Goal: Information Seeking & Learning: Learn about a topic

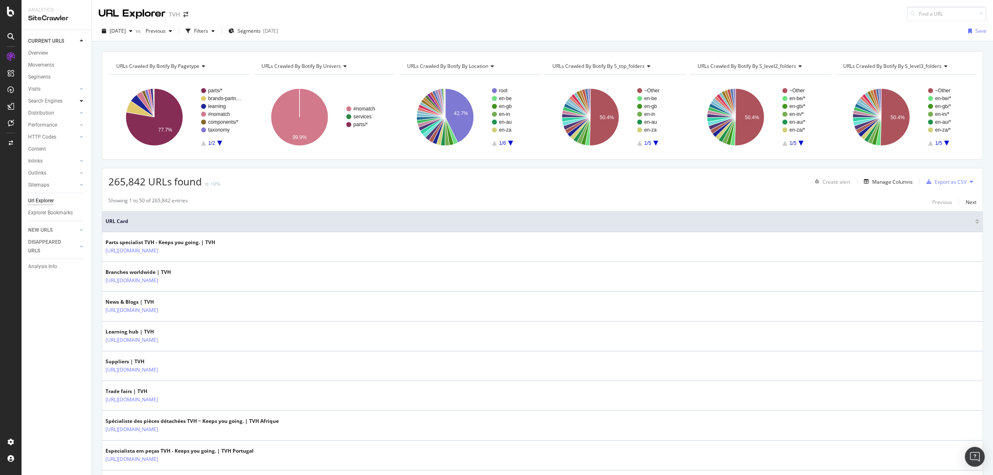
click at [81, 101] on icon at bounding box center [81, 101] width 3 height 5
click at [80, 171] on icon at bounding box center [81, 173] width 3 height 5
click at [48, 51] on div "Overview" at bounding box center [38, 53] width 20 height 9
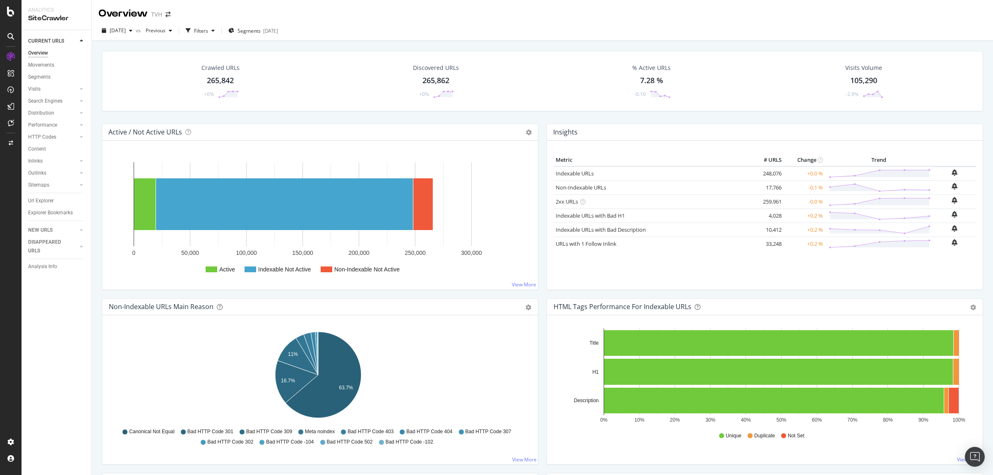
click at [228, 78] on div "265,842" at bounding box center [220, 80] width 27 height 11
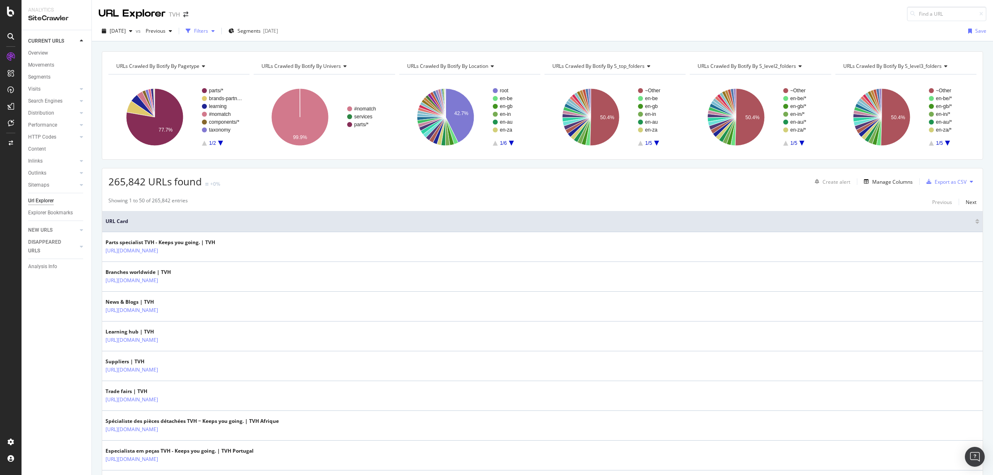
click at [208, 31] on div "Filters" at bounding box center [201, 30] width 14 height 7
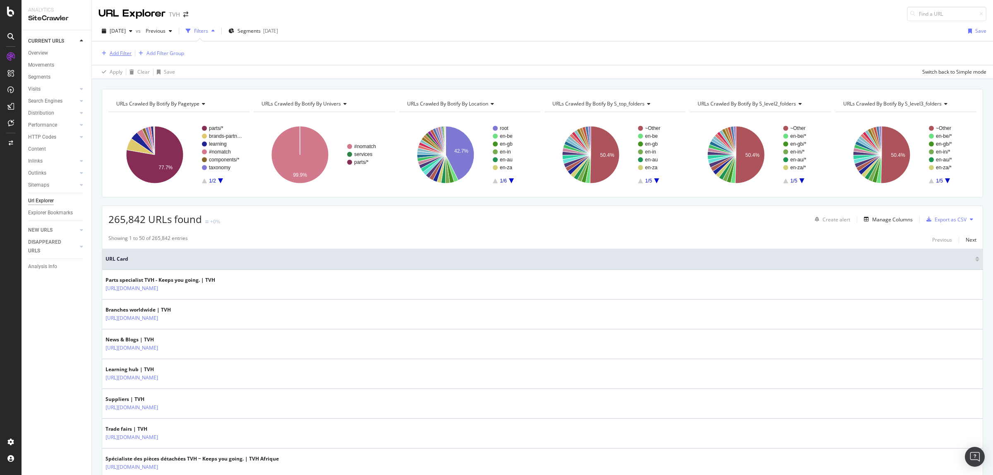
click at [110, 52] on div "Add Filter" at bounding box center [121, 53] width 22 height 7
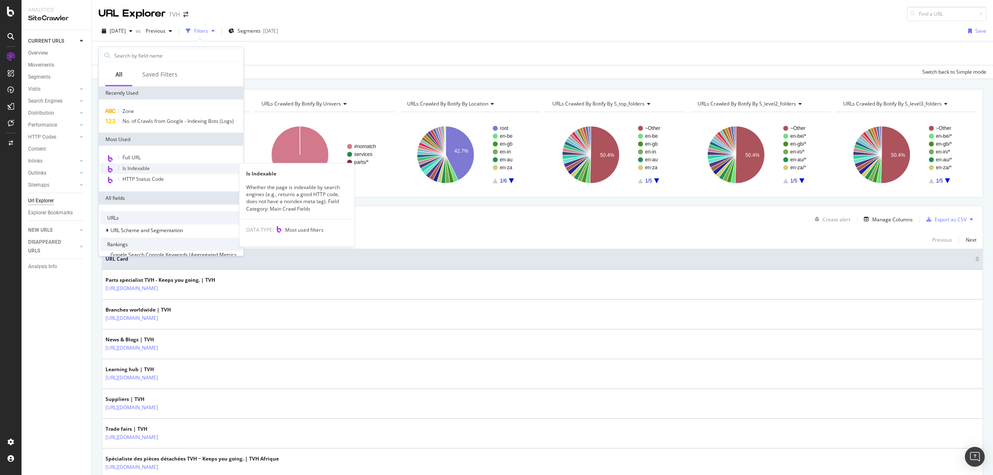
click at [137, 166] on span "Is Indexable" at bounding box center [136, 168] width 27 height 7
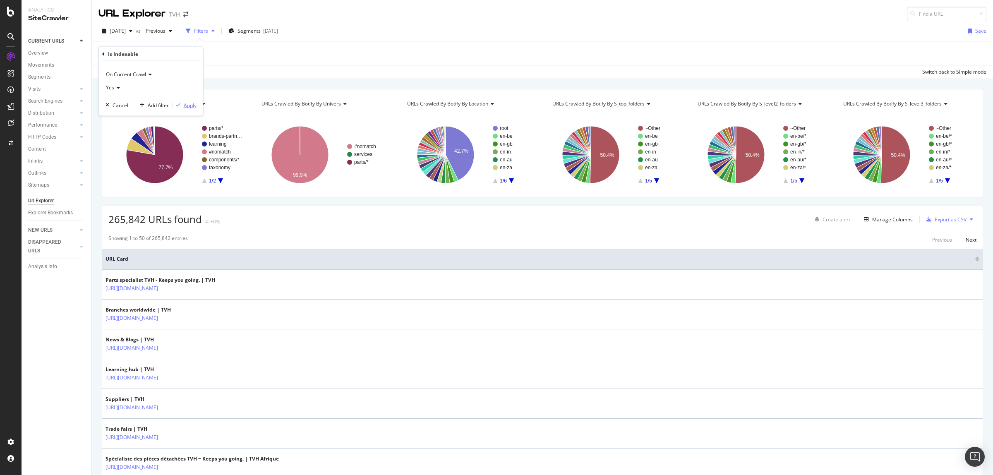
click at [192, 107] on div "Apply" at bounding box center [190, 104] width 13 height 7
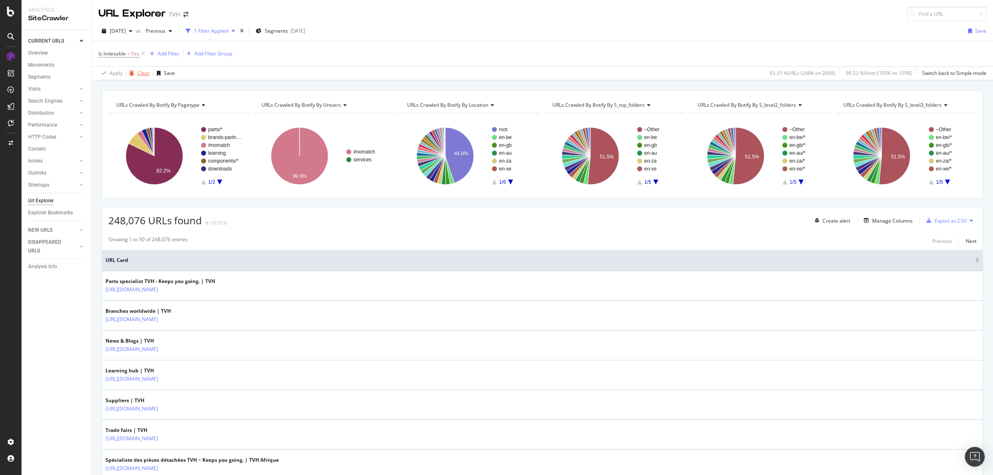
click at [143, 71] on div "Clear" at bounding box center [143, 73] width 12 height 7
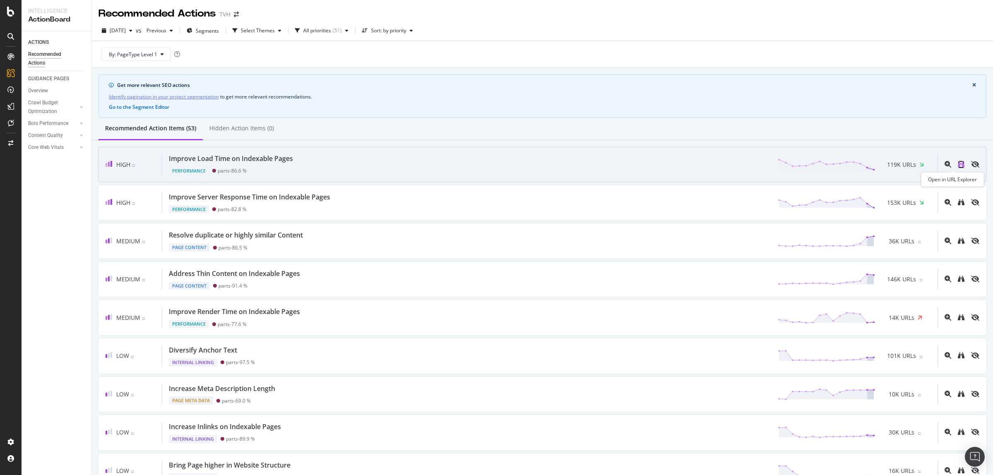
click at [958, 166] on icon "binoculars" at bounding box center [961, 164] width 7 height 7
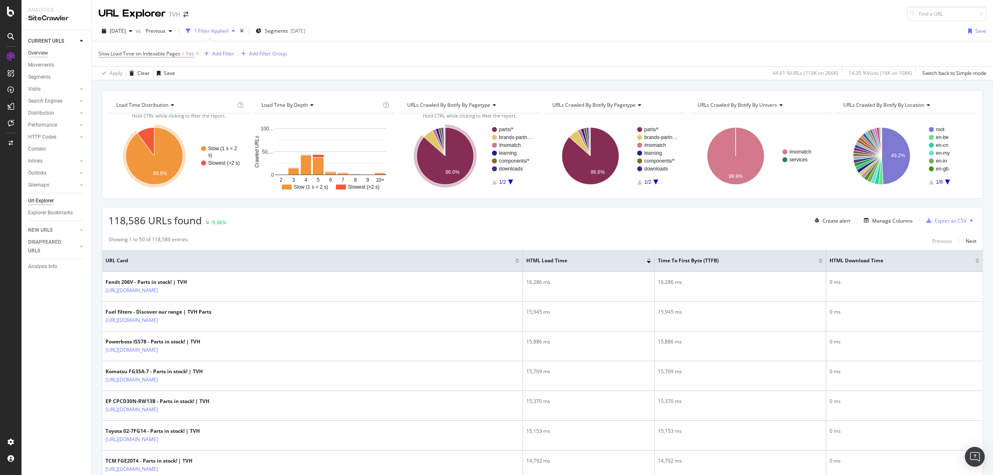
click at [38, 51] on div "Overview" at bounding box center [38, 53] width 20 height 9
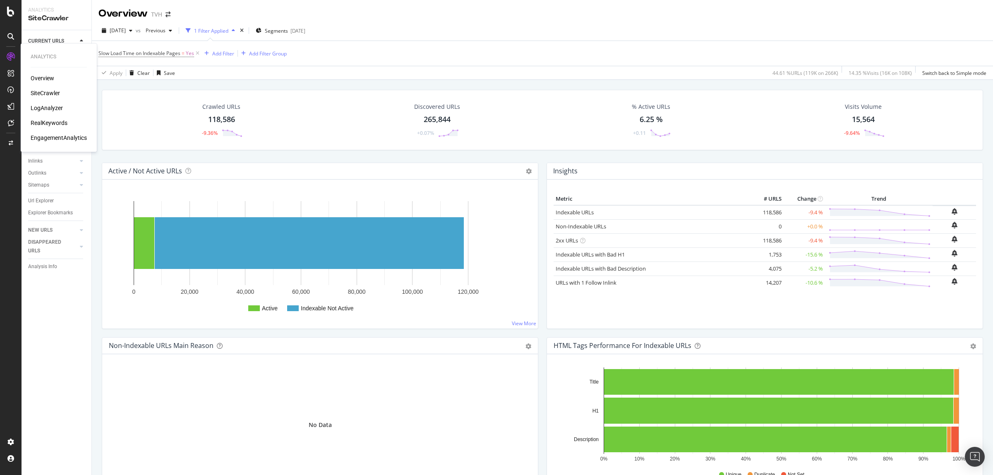
click at [43, 91] on div "SiteCrawler" at bounding box center [45, 93] width 29 height 8
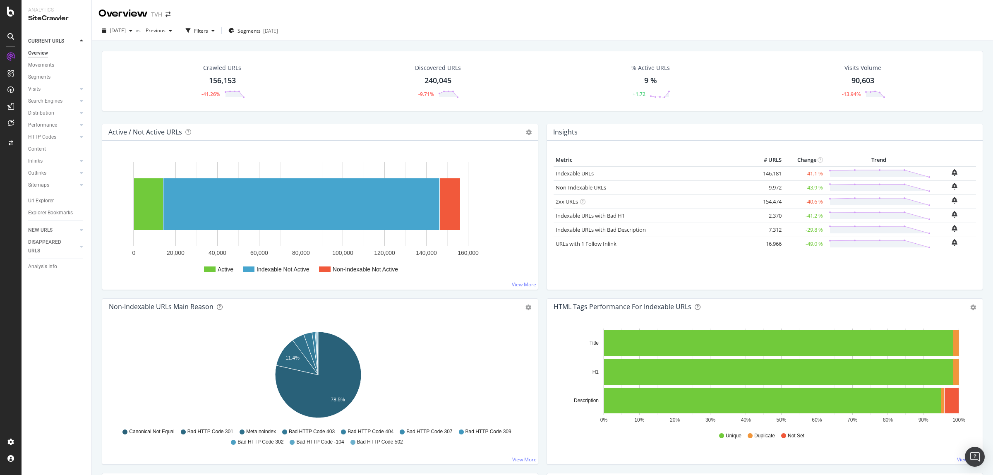
click at [214, 76] on div "156,153" at bounding box center [222, 80] width 27 height 11
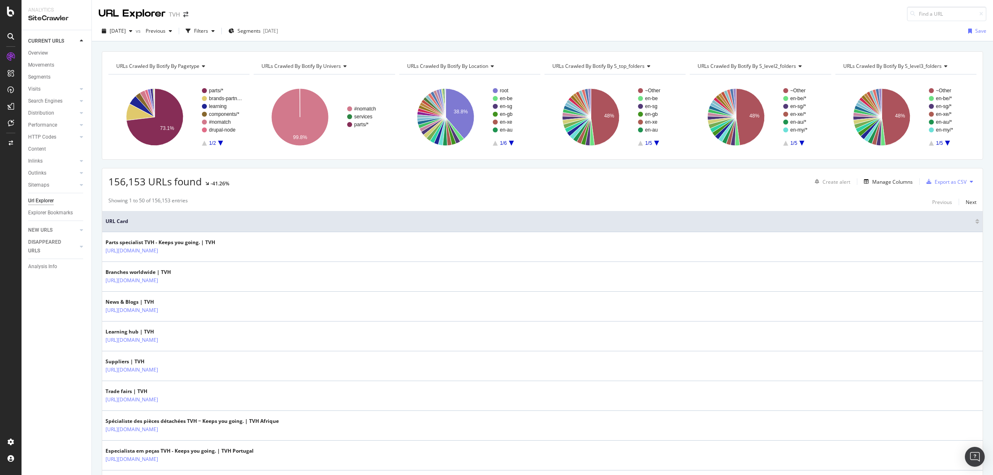
click at [976, 224] on div at bounding box center [978, 223] width 4 height 2
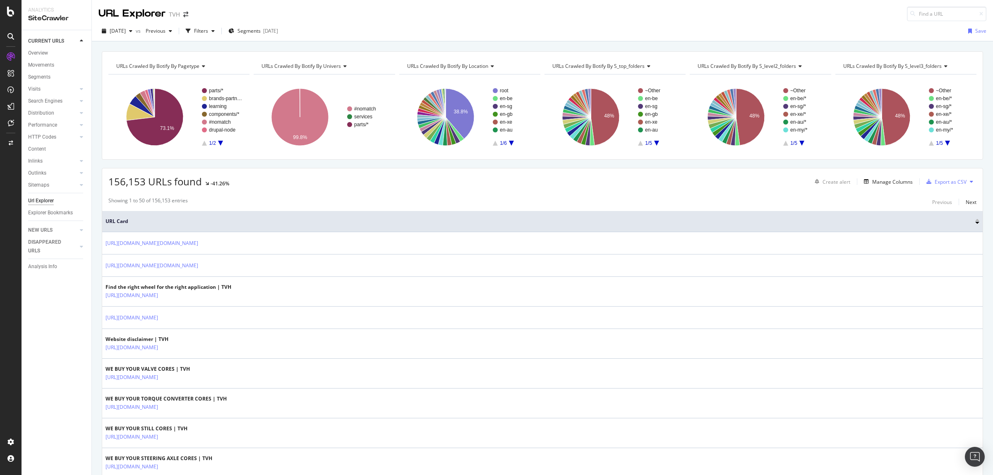
click at [976, 224] on div at bounding box center [978, 223] width 4 height 2
click at [976, 223] on div at bounding box center [978, 223] width 4 height 2
click at [41, 49] on div "Overview" at bounding box center [38, 53] width 20 height 9
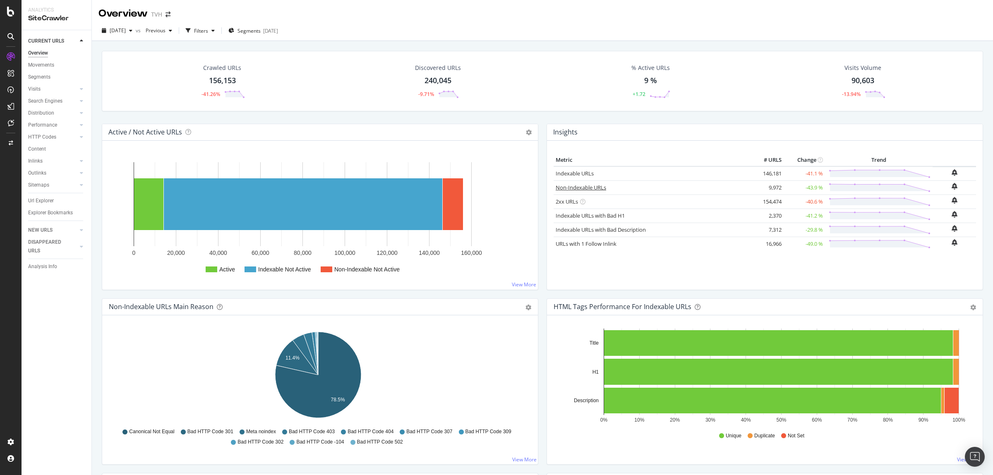
click at [566, 186] on link "Non-Indexable URLs" at bounding box center [581, 187] width 51 height 7
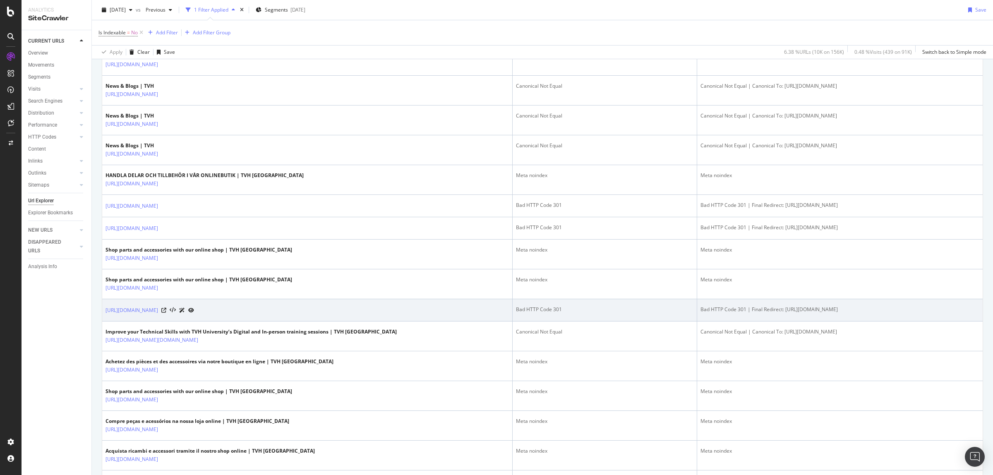
scroll to position [517, 0]
